Goal: Task Accomplishment & Management: Use online tool/utility

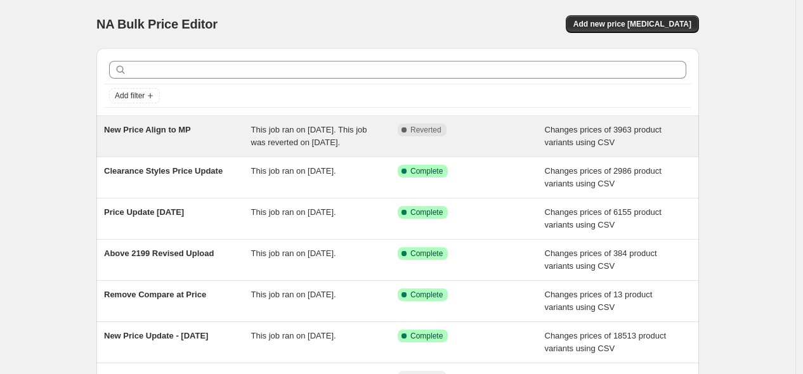
click at [341, 149] on div "This job ran on [DATE]. This job was reverted on [DATE]." at bounding box center [324, 136] width 147 height 25
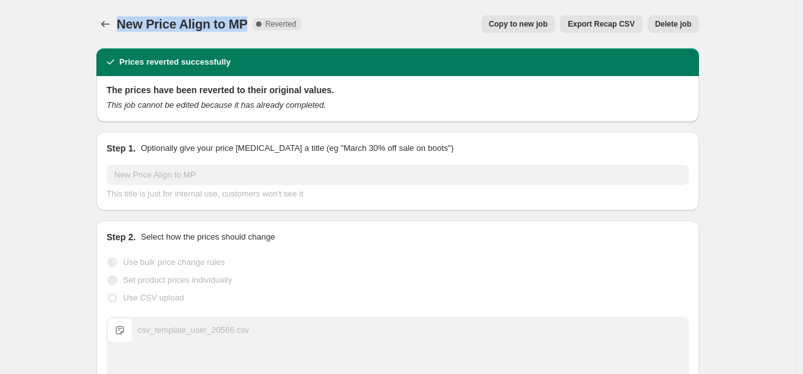
drag, startPoint x: 122, startPoint y: 25, endPoint x: 254, endPoint y: 32, distance: 132.8
click at [254, 32] on div "New Price Align to MP Complete Reverted" at bounding box center [209, 24] width 185 height 18
copy span "New Price Align to MP"
click at [107, 25] on icon "Price change jobs" at bounding box center [105, 24] width 13 height 13
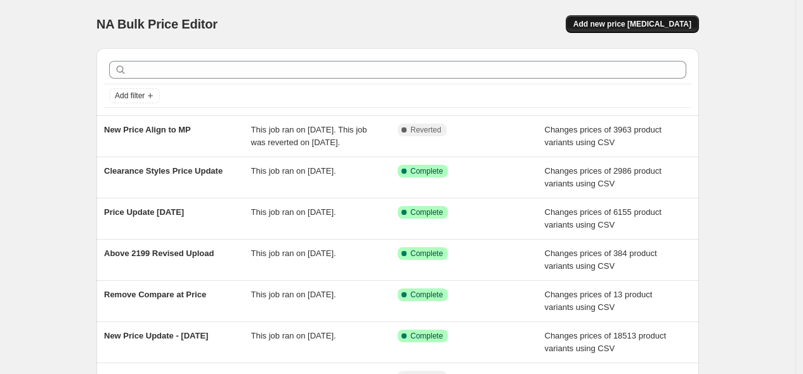
click at [650, 20] on span "Add new price [MEDICAL_DATA]" at bounding box center [633, 24] width 118 height 10
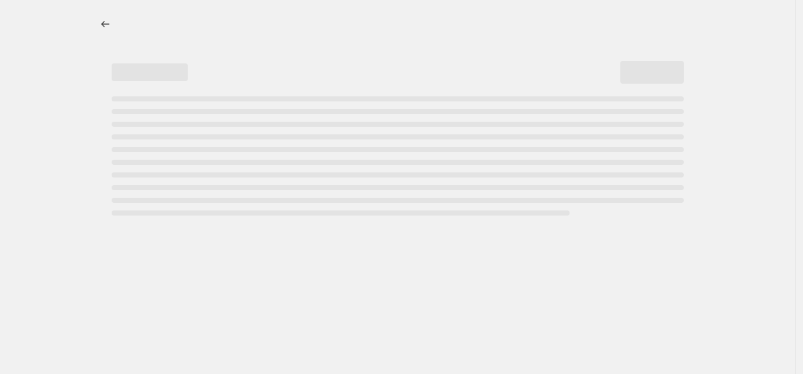
select select "percentage"
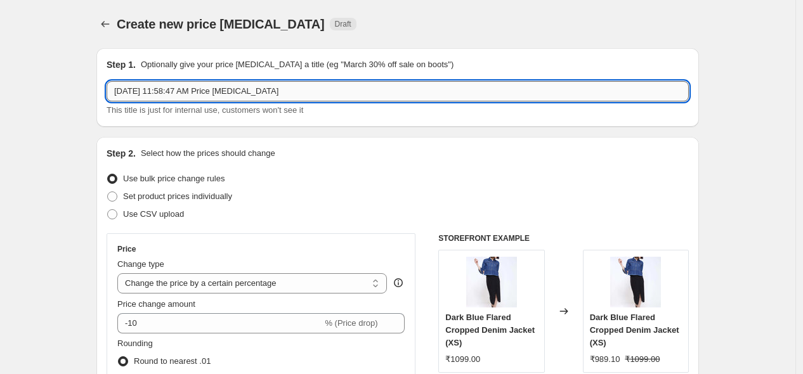
click at [214, 86] on input "[DATE] 11:58:47 AM Price [MEDICAL_DATA]" at bounding box center [398, 91] width 583 height 20
paste input "New Price Align to MP"
type input "New Price Align to MP"
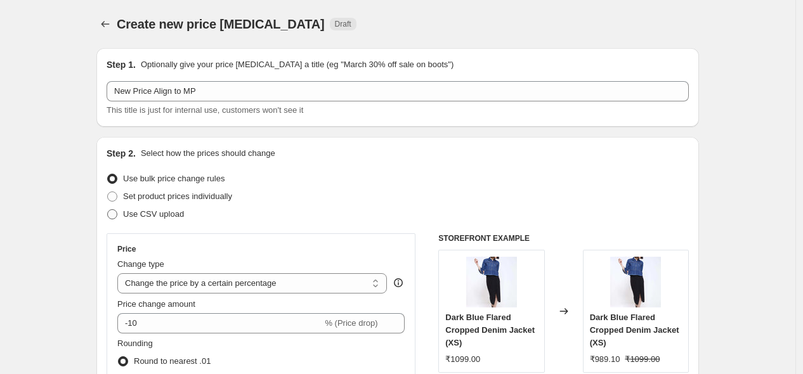
click at [148, 211] on span "Use CSV upload" at bounding box center [153, 214] width 61 height 10
click at [108, 210] on input "Use CSV upload" at bounding box center [107, 209] width 1 height 1
radio input "true"
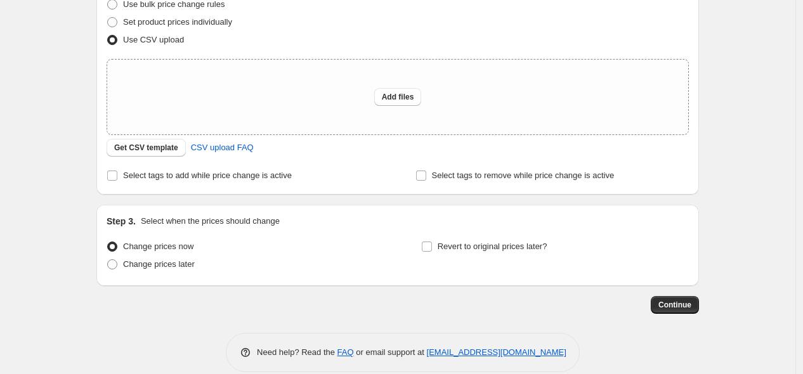
scroll to position [176, 0]
click at [407, 103] on button "Add files" at bounding box center [398, 96] width 48 height 18
type input "C:\fakepath\csv_template_user_20566.csv"
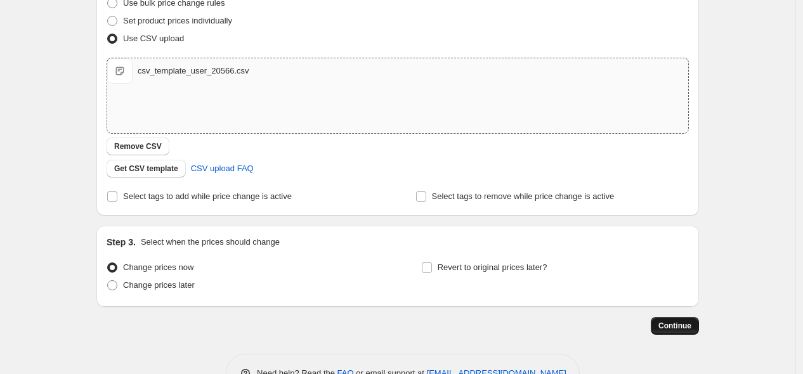
click at [668, 321] on span "Continue" at bounding box center [675, 326] width 33 height 10
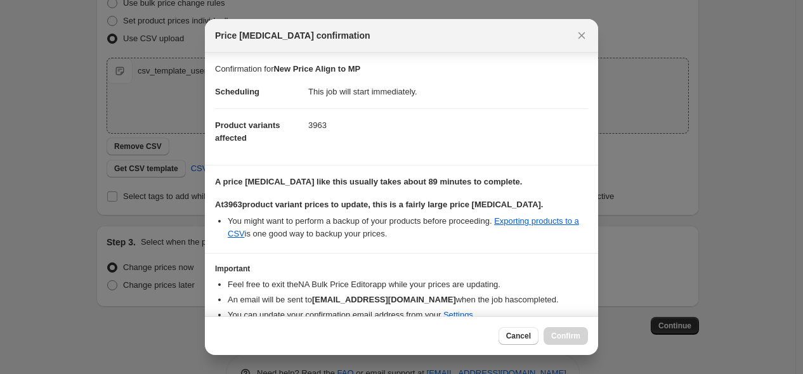
scroll to position [56, 0]
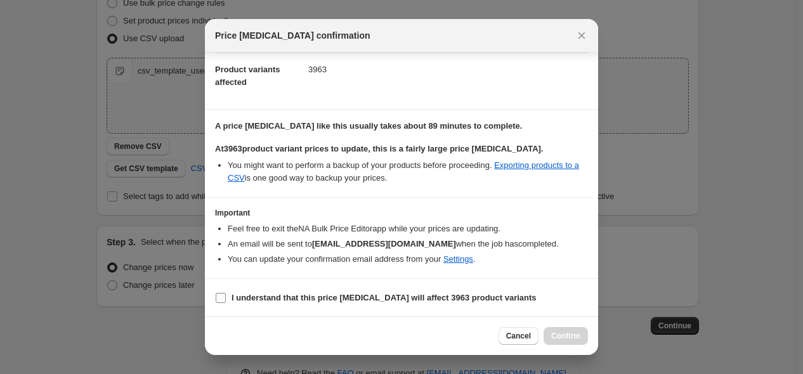
click at [403, 296] on b "I understand that this price [MEDICAL_DATA] will affect 3963 product variants" at bounding box center [384, 298] width 305 height 10
click at [226, 296] on input "I understand that this price [MEDICAL_DATA] will affect 3963 product variants" at bounding box center [221, 298] width 10 height 10
checkbox input "true"
click at [565, 336] on span "Confirm" at bounding box center [565, 336] width 29 height 10
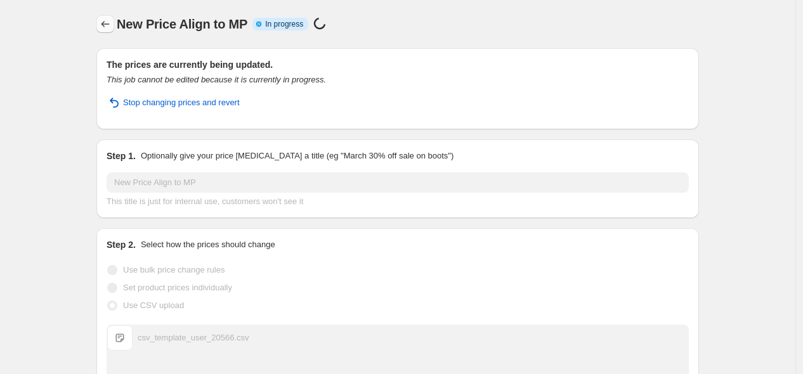
click at [112, 24] on icon "Price change jobs" at bounding box center [105, 24] width 13 height 13
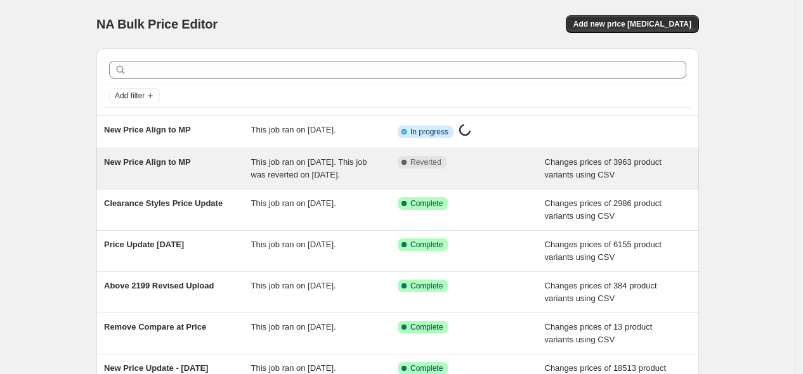
click at [188, 178] on div "New Price Align to MP" at bounding box center [177, 168] width 147 height 25
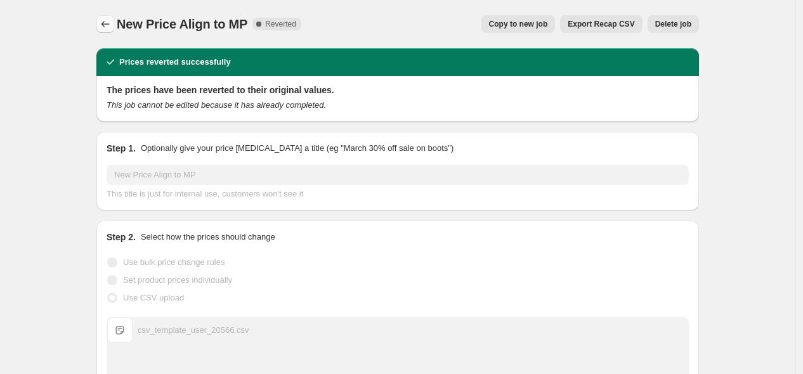
click at [108, 20] on icon "Price change jobs" at bounding box center [105, 24] width 13 height 13
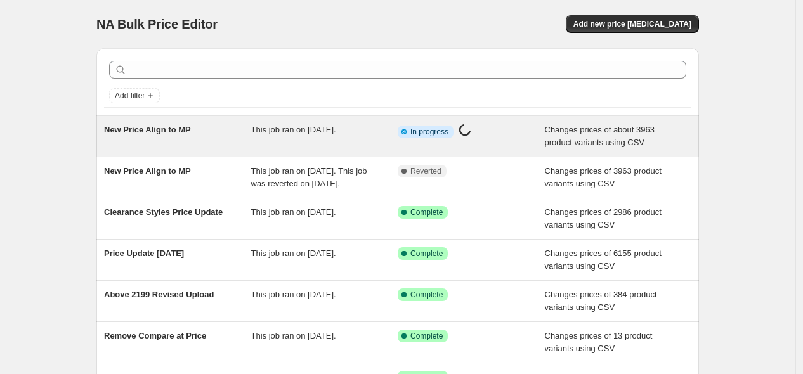
click at [482, 128] on div "Info Partially complete In progress Price [MEDICAL_DATA] in progress..." at bounding box center [462, 132] width 128 height 16
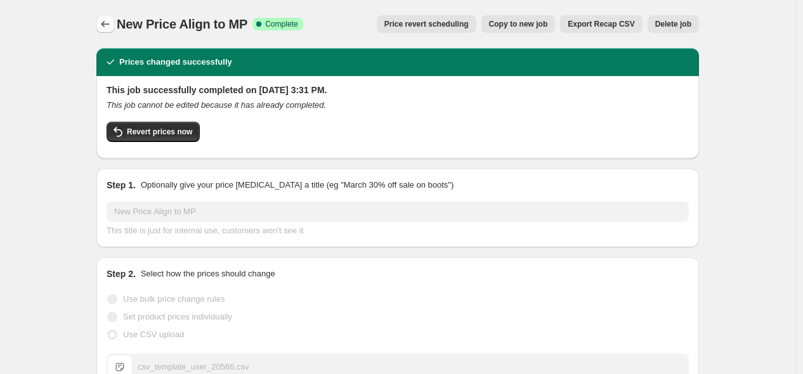
click at [103, 22] on icon "Price change jobs" at bounding box center [105, 24] width 13 height 13
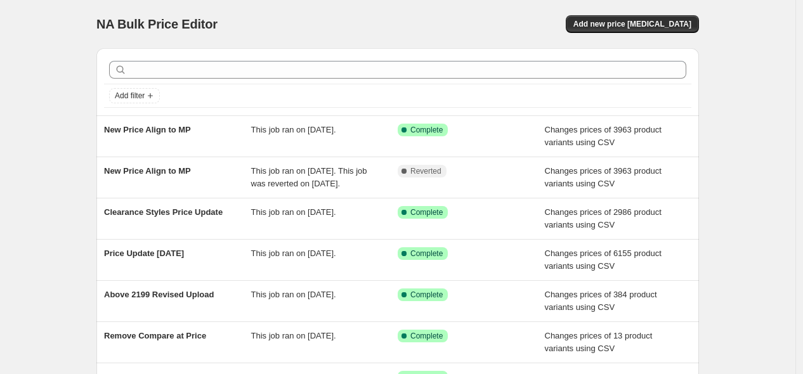
click at [470, 54] on div "Add filter" at bounding box center [397, 81] width 603 height 67
click at [649, 24] on span "Add new price [MEDICAL_DATA]" at bounding box center [633, 24] width 118 height 10
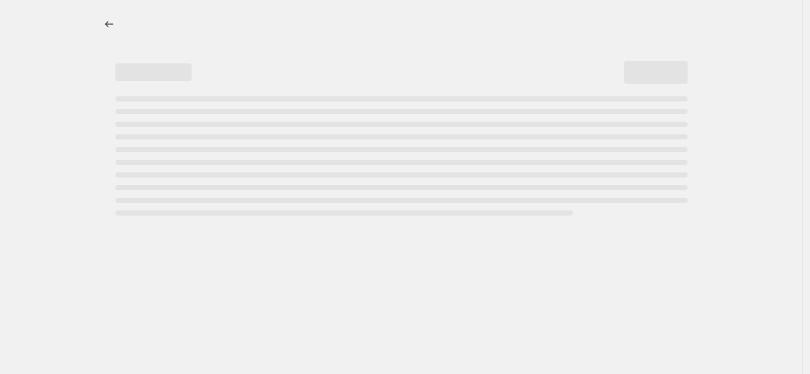
select select "percentage"
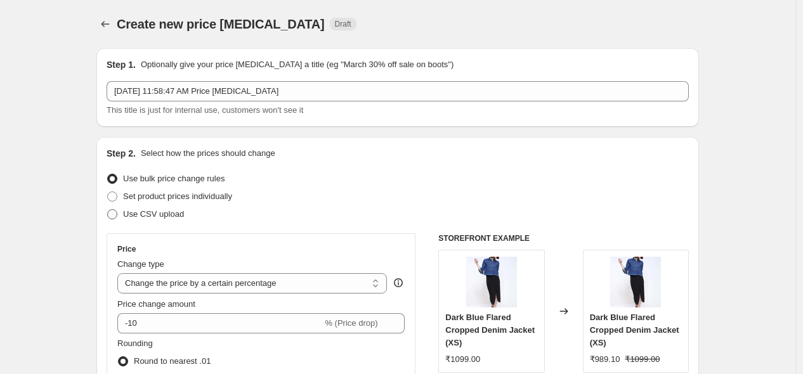
click at [174, 218] on span "Use CSV upload" at bounding box center [153, 214] width 61 height 10
click at [108, 210] on input "Use CSV upload" at bounding box center [107, 209] width 1 height 1
radio input "true"
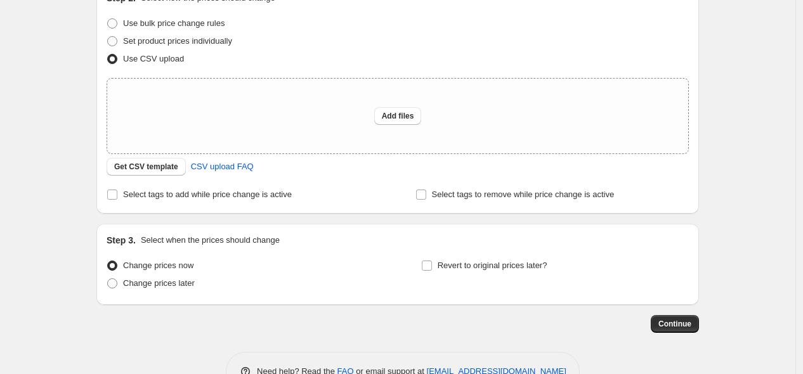
scroll to position [185, 0]
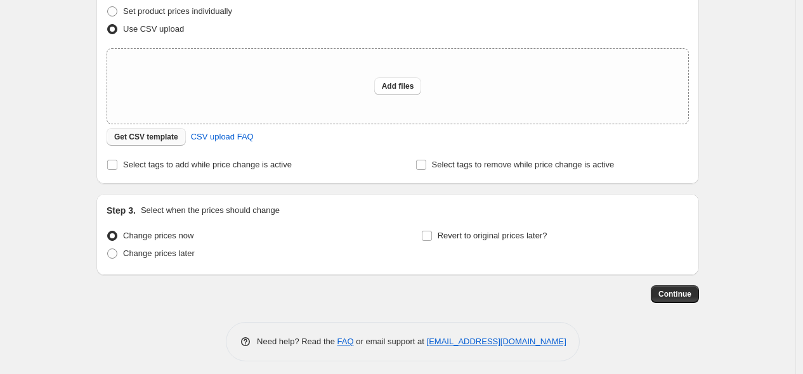
click at [150, 137] on span "Get CSV template" at bounding box center [146, 137] width 64 height 10
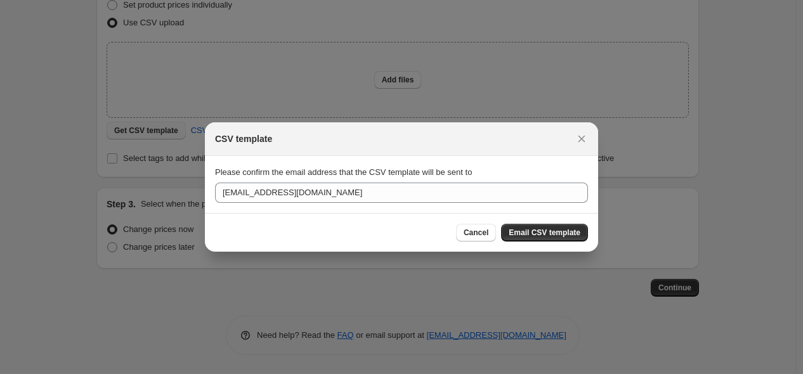
scroll to position [0, 0]
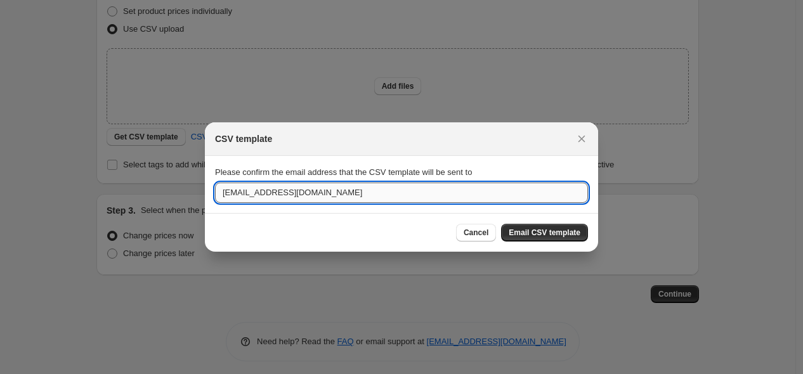
click at [253, 194] on input "[EMAIL_ADDRESS][DOMAIN_NAME]" at bounding box center [401, 193] width 373 height 20
type input "[PERSON_NAME][EMAIL_ADDRESS][PERSON_NAME][DOMAIN_NAME]"
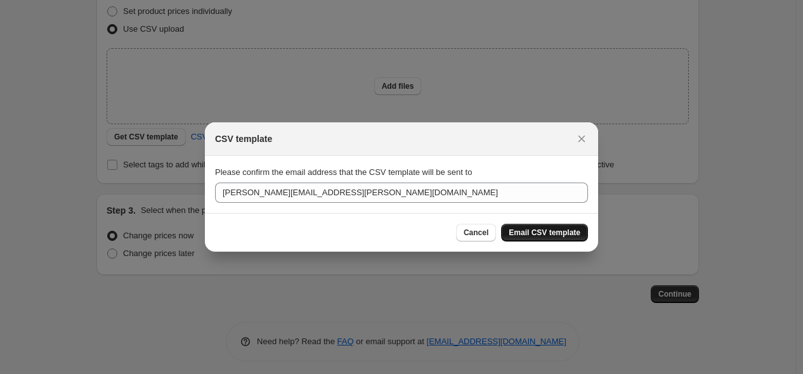
click at [574, 228] on span "Email CSV template" at bounding box center [545, 233] width 72 height 10
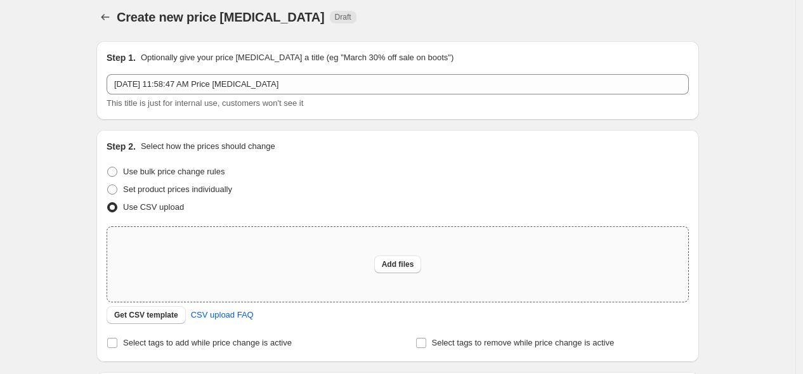
scroll to position [14, 0]
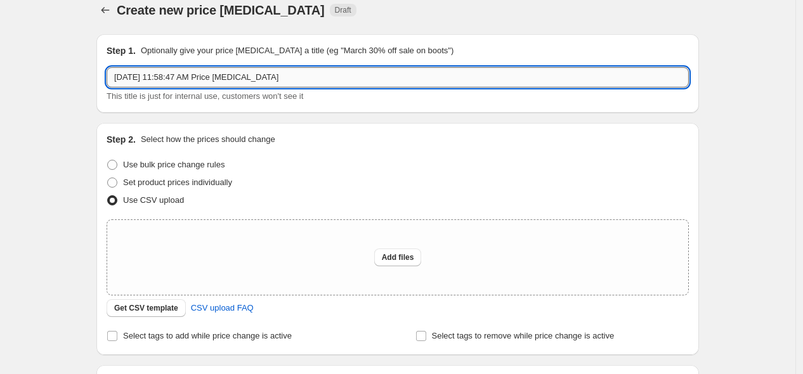
click at [202, 75] on input "[DATE] 11:58:47 AM Price [MEDICAL_DATA]" at bounding box center [398, 77] width 583 height 20
type input "Clearance Repricing"
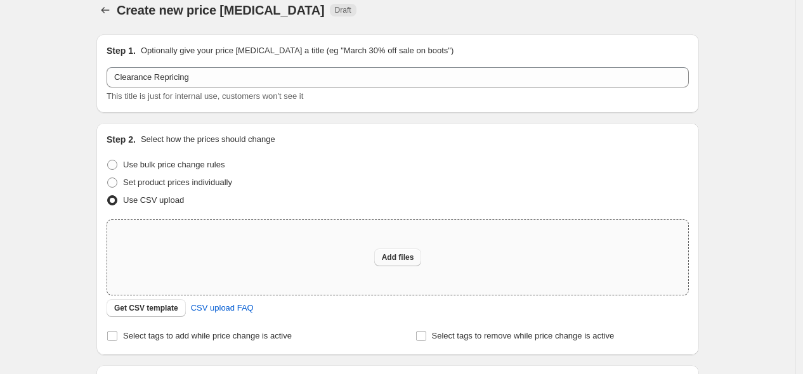
click at [409, 261] on span "Add files" at bounding box center [398, 258] width 32 height 10
type input "C:\fakepath\csv_template_user_20566 (3).csv"
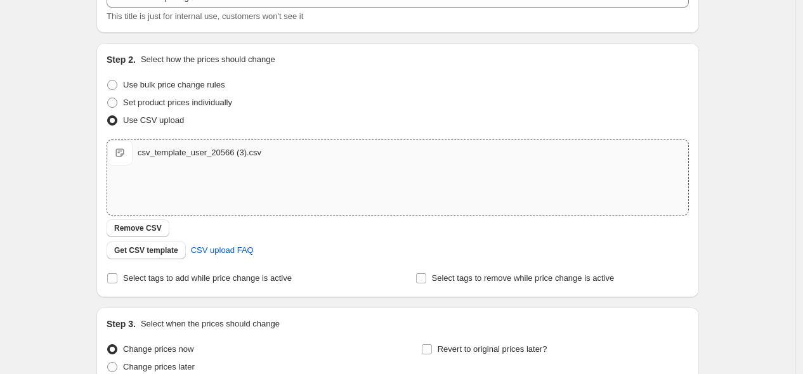
scroll to position [213, 0]
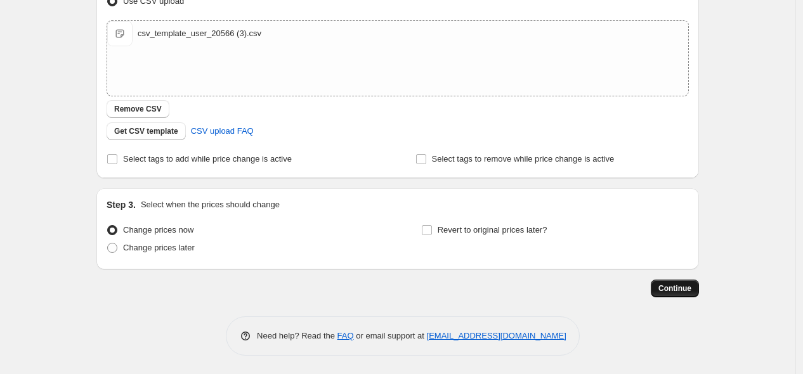
click at [661, 281] on button "Continue" at bounding box center [675, 289] width 48 height 18
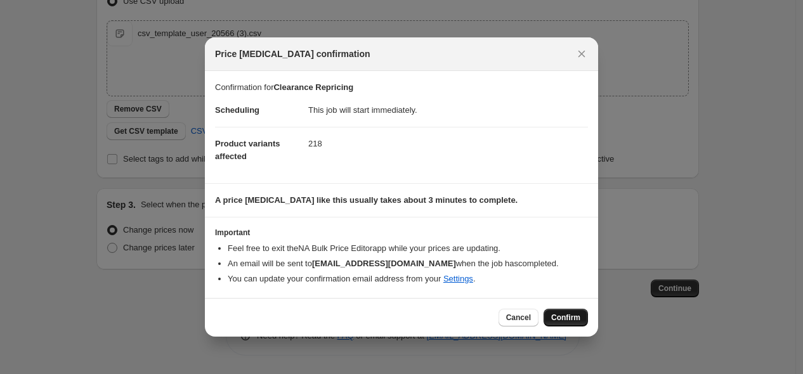
click at [552, 312] on button "Confirm" at bounding box center [566, 318] width 44 height 18
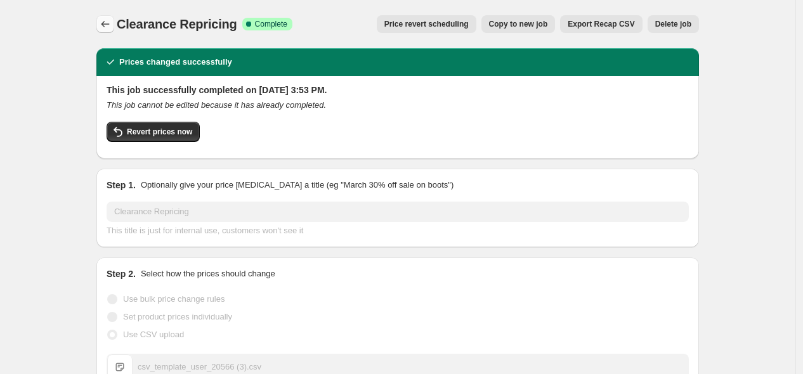
click at [104, 22] on icon "Price change jobs" at bounding box center [105, 24] width 13 height 13
